Goal: Information Seeking & Learning: Learn about a topic

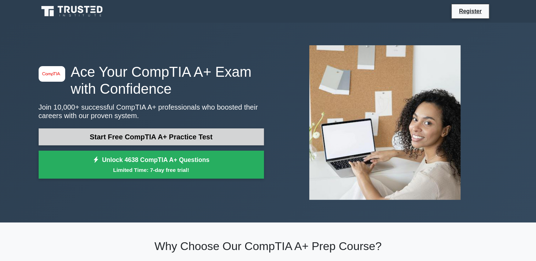
click at [146, 137] on link "Start Free CompTIA A+ Practice Test" at bounding box center [151, 137] width 225 height 17
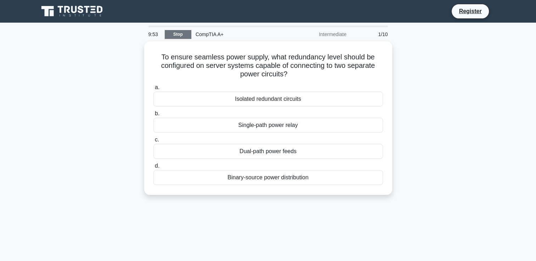
click at [176, 34] on link "Stop" at bounding box center [178, 34] width 27 height 9
